Goal: Navigation & Orientation: Go to known website

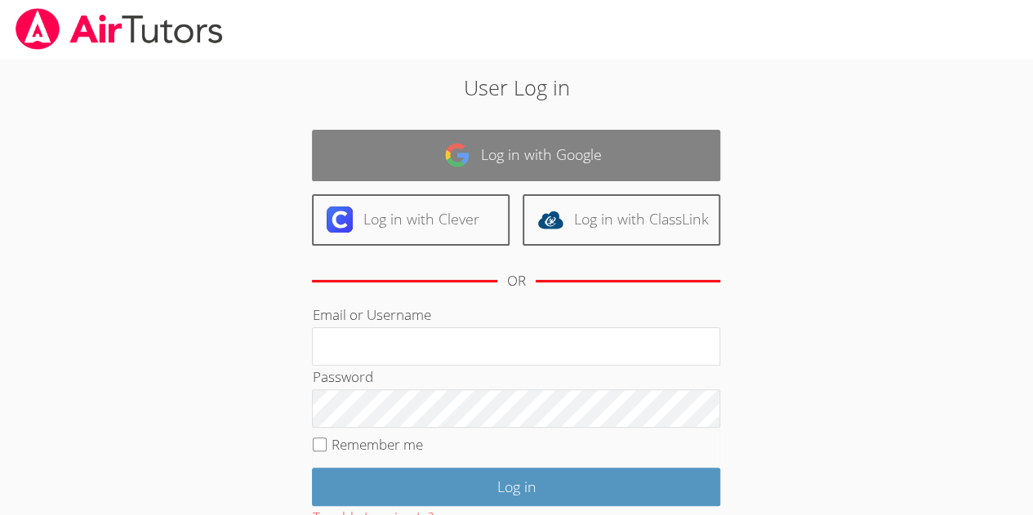
click at [588, 140] on link "Log in with Google" at bounding box center [516, 155] width 408 height 51
